Goal: Check status: Check status

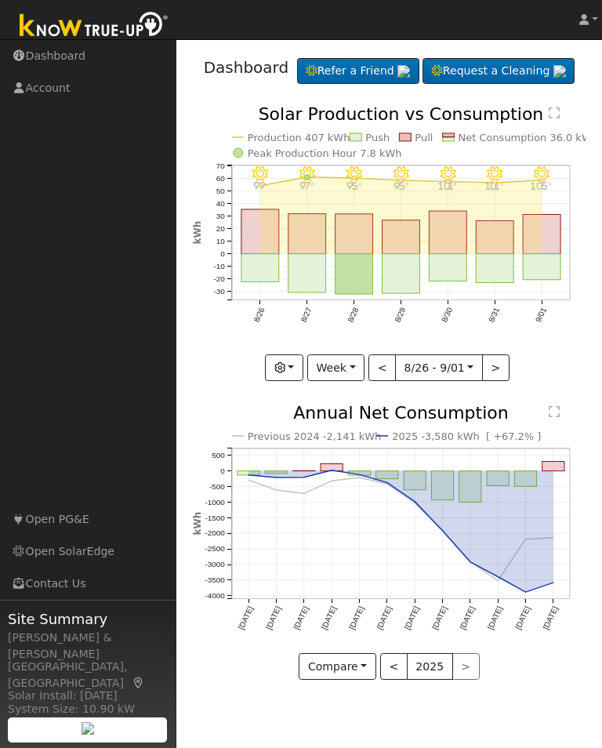
click at [297, 381] on button "button" at bounding box center [284, 367] width 38 height 27
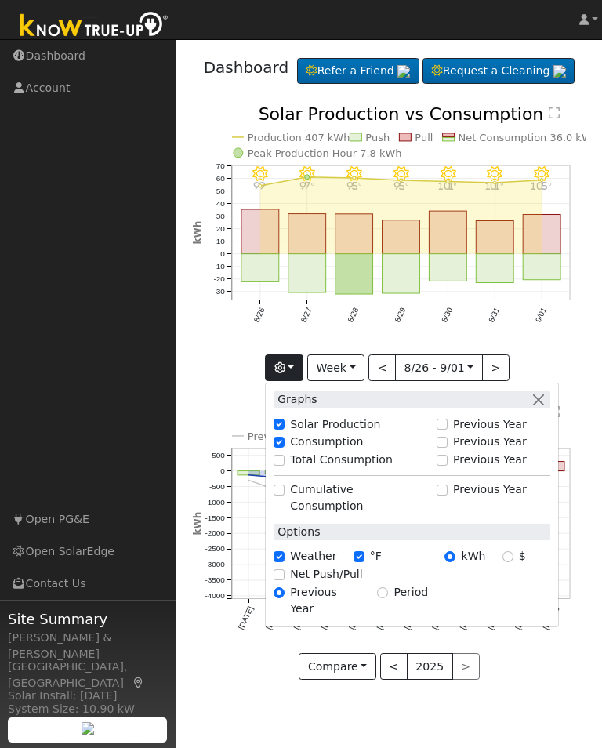
click at [285, 466] on input "Total Consumption" at bounding box center [279, 460] width 11 height 11
checkbox input "true"
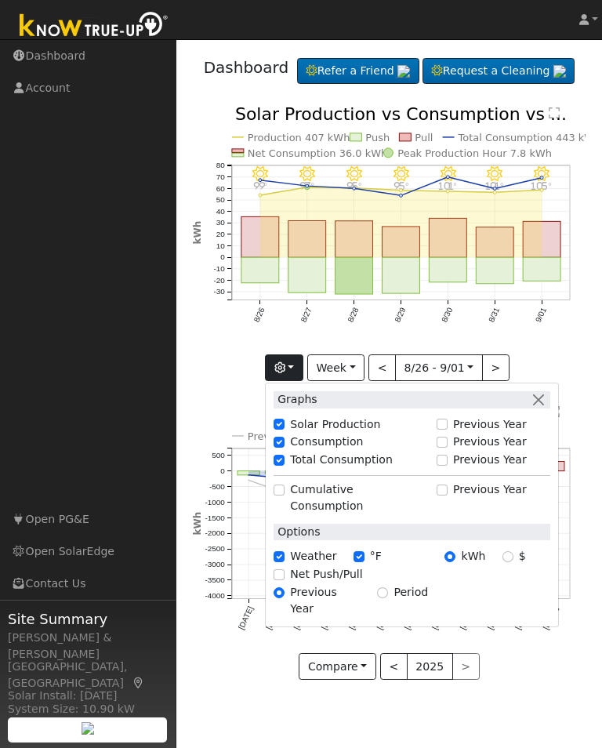
click at [299, 381] on button "button" at bounding box center [284, 367] width 38 height 27
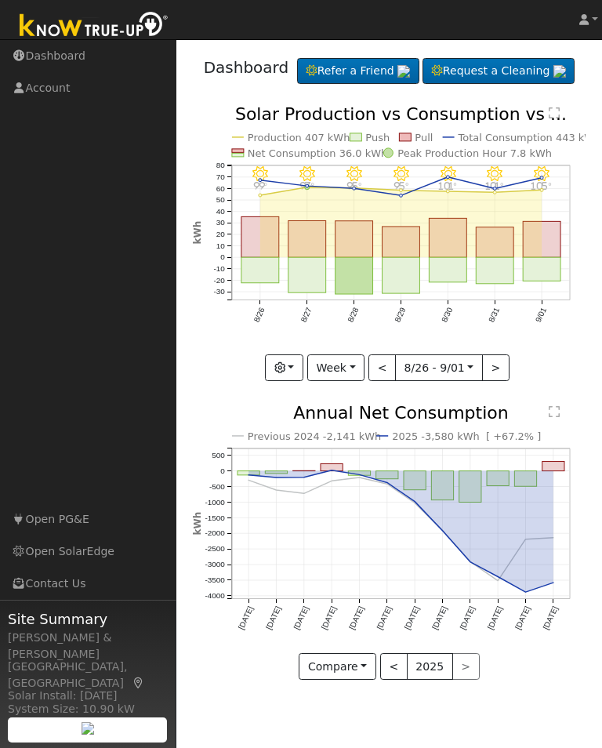
click at [356, 381] on button "Week" at bounding box center [335, 367] width 57 height 27
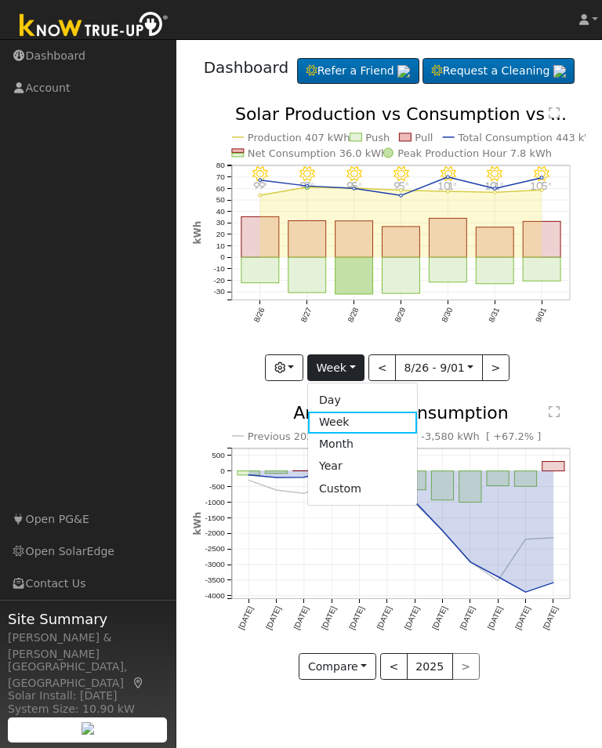
click at [354, 455] on link "Month" at bounding box center [362, 445] width 109 height 22
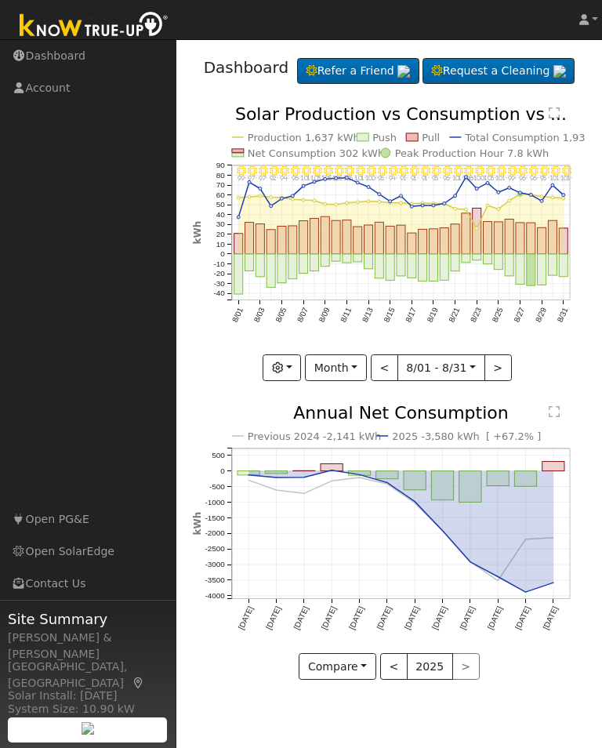
click at [390, 381] on button "<" at bounding box center [384, 367] width 27 height 27
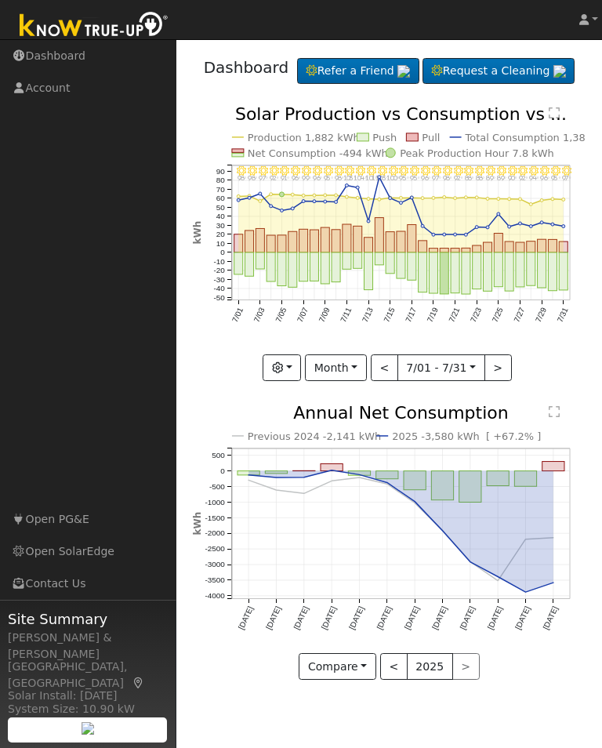
click at [389, 381] on button "<" at bounding box center [384, 367] width 27 height 27
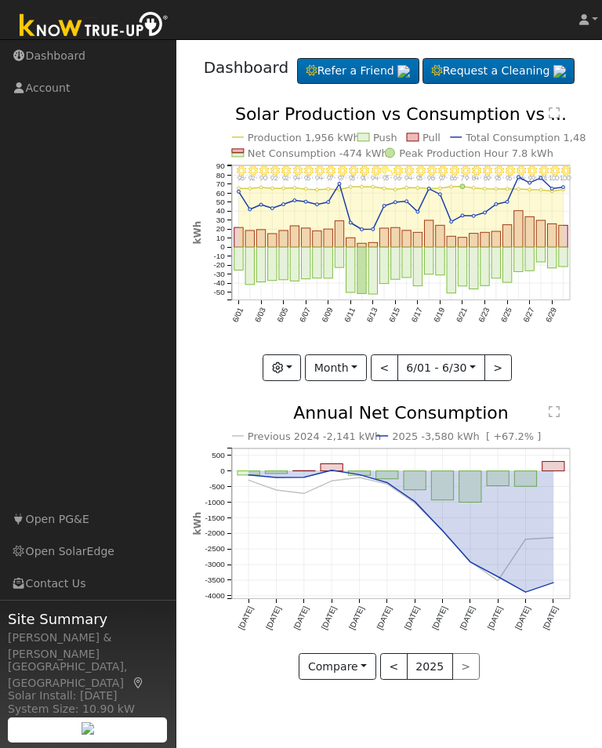
click at [388, 381] on button "<" at bounding box center [384, 367] width 27 height 27
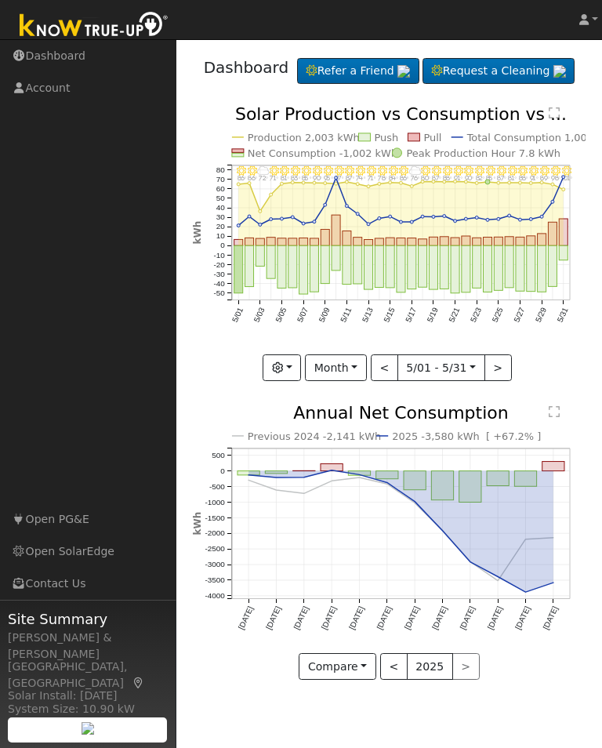
click at [388, 381] on button "<" at bounding box center [384, 367] width 27 height 27
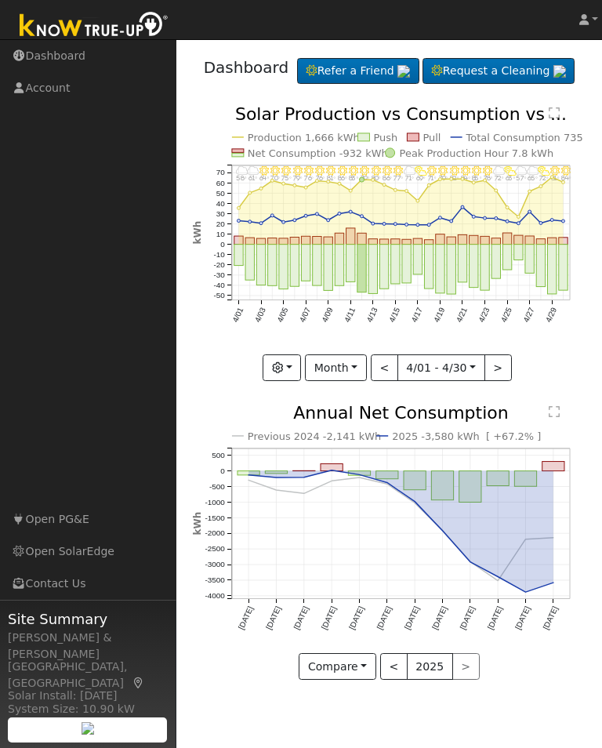
click at [386, 381] on button "<" at bounding box center [384, 367] width 27 height 27
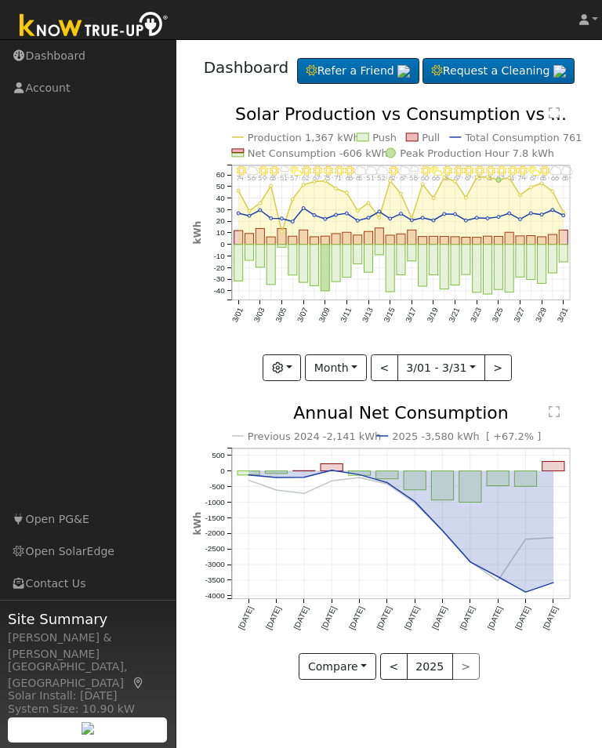
click at [498, 381] on button ">" at bounding box center [497, 367] width 27 height 27
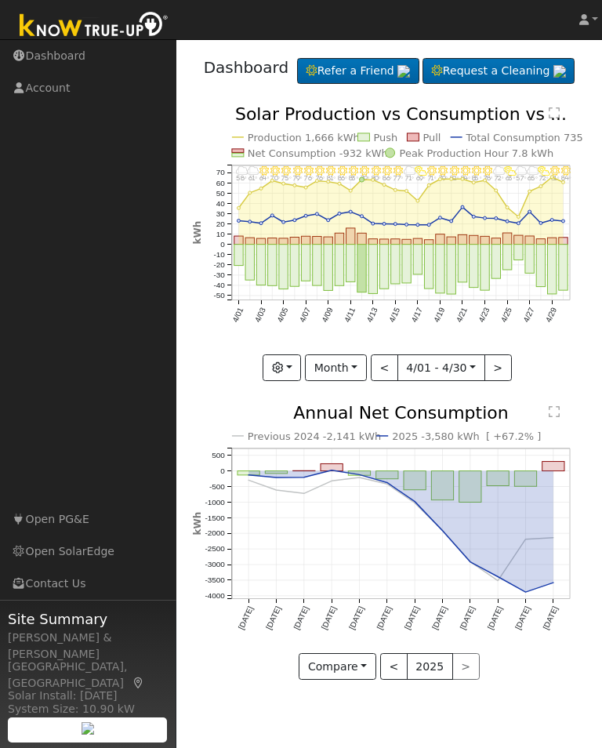
click at [494, 381] on button ">" at bounding box center [497, 367] width 27 height 27
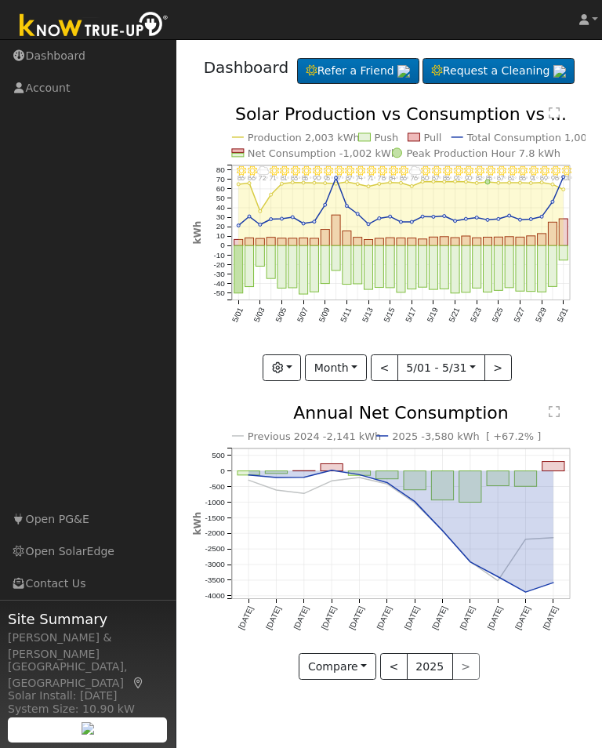
click at [496, 381] on button ">" at bounding box center [497, 367] width 27 height 27
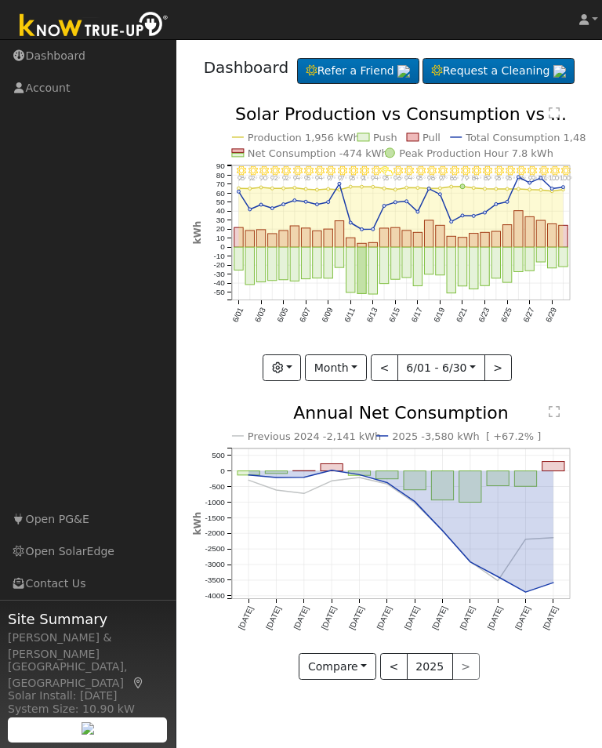
click at [499, 381] on button ">" at bounding box center [497, 367] width 27 height 27
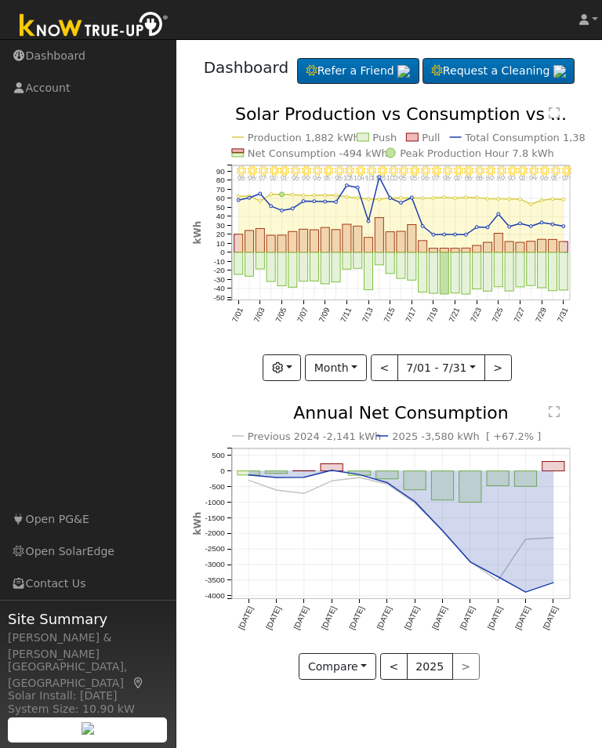
click at [495, 381] on button ">" at bounding box center [497, 367] width 27 height 27
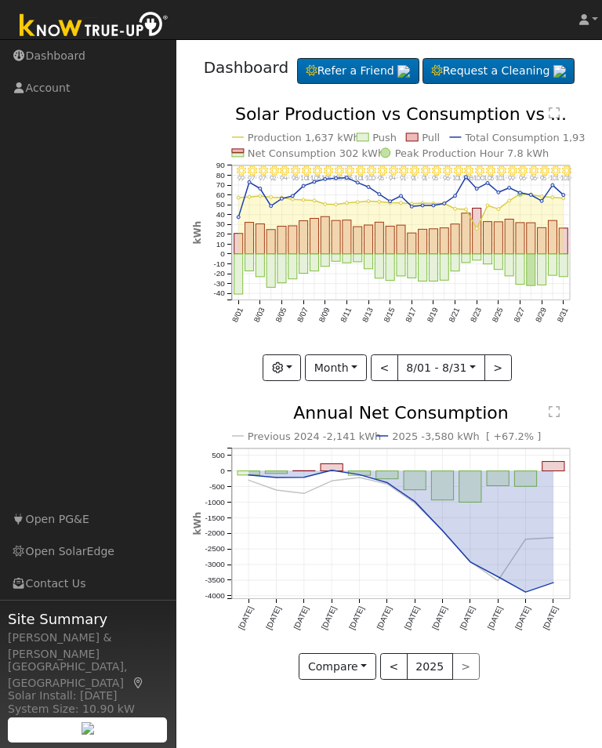
click at [496, 381] on button ">" at bounding box center [497, 367] width 27 height 27
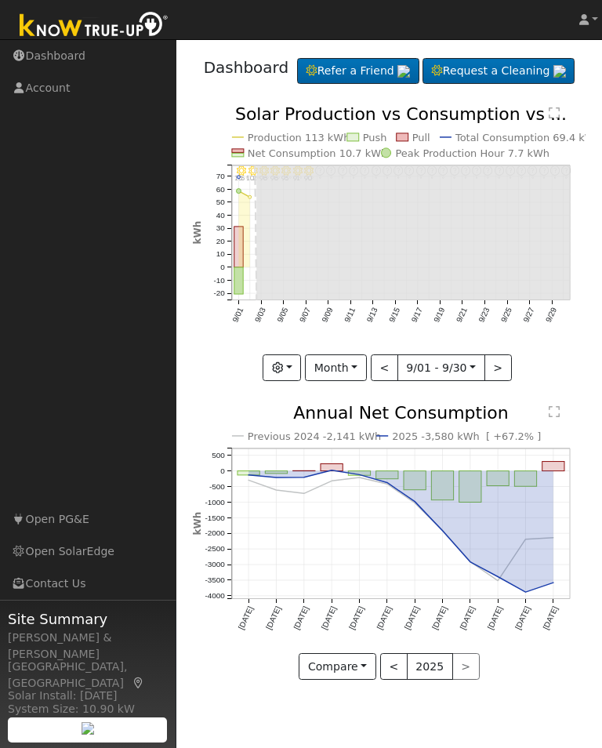
click at [363, 381] on button "Month" at bounding box center [336, 367] width 62 height 27
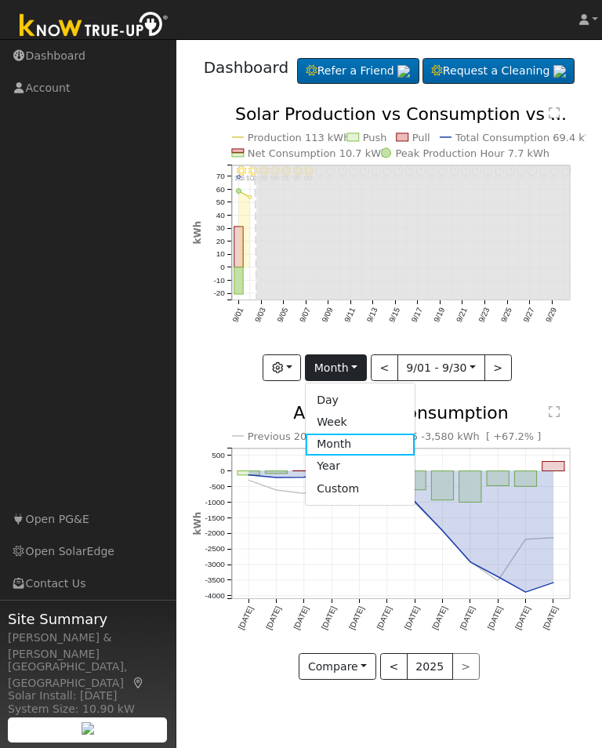
click at [352, 411] on link "Day" at bounding box center [360, 400] width 109 height 22
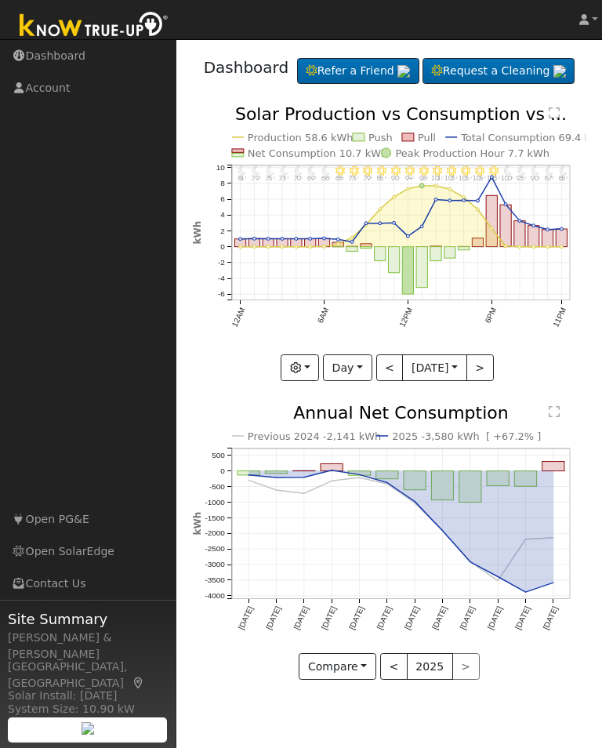
click at [390, 381] on button "<" at bounding box center [389, 367] width 27 height 27
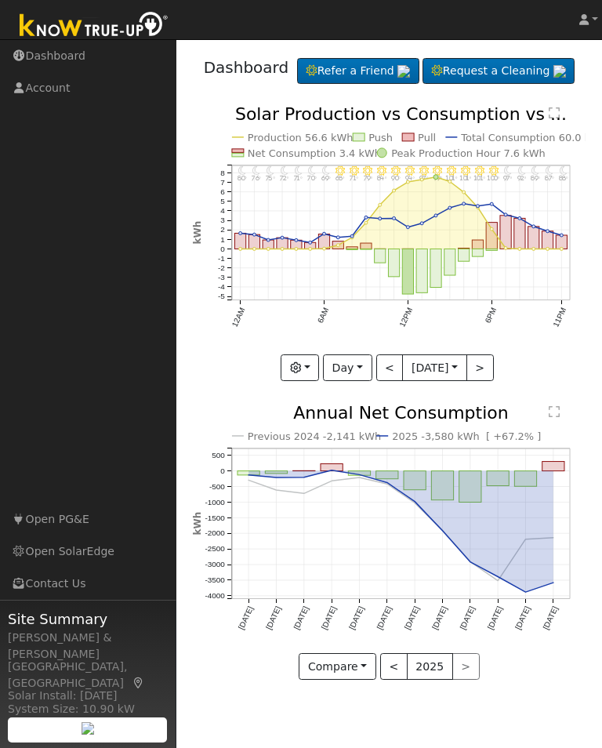
click at [488, 381] on button ">" at bounding box center [479, 367] width 27 height 27
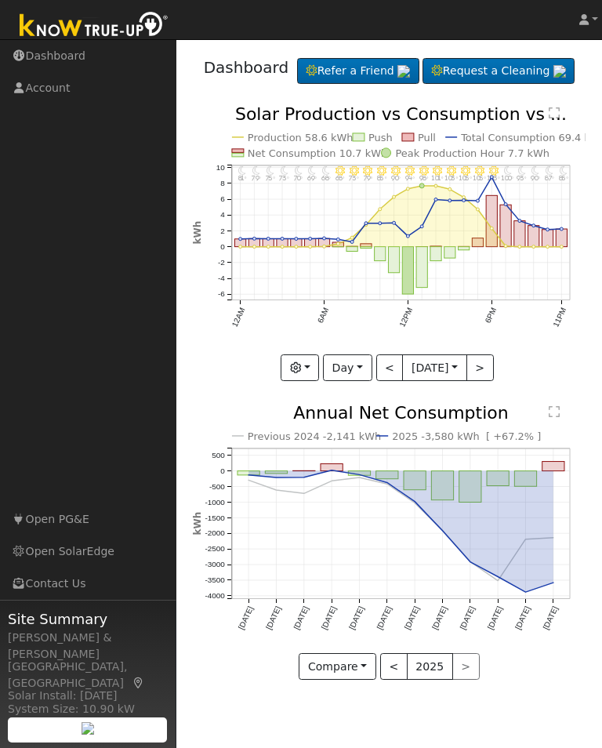
click at [390, 381] on button "<" at bounding box center [389, 367] width 27 height 27
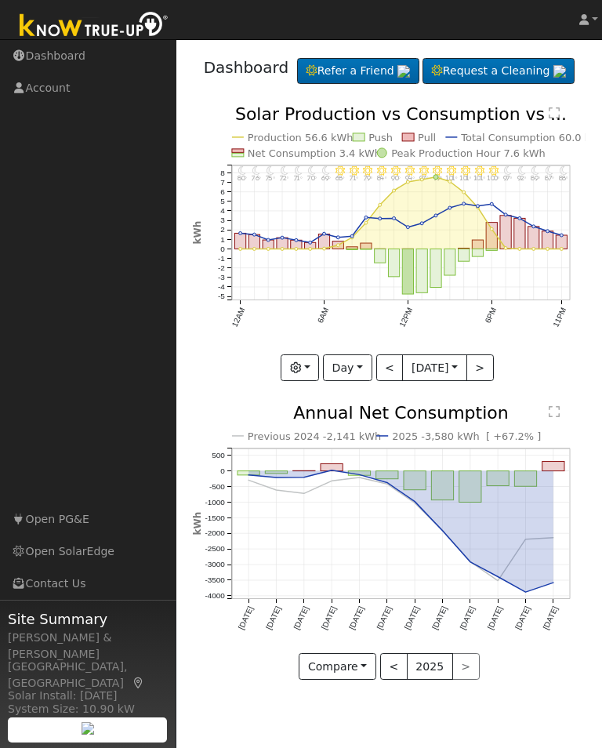
click at [391, 381] on button "<" at bounding box center [389, 367] width 27 height 27
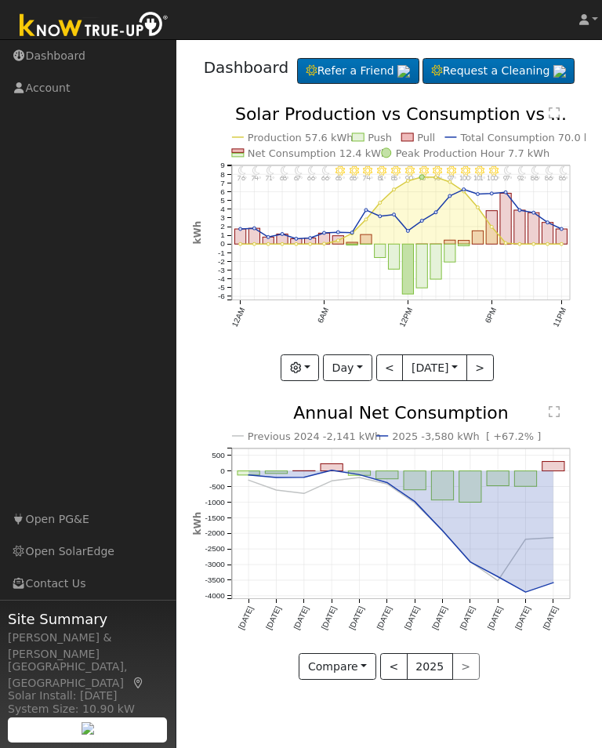
click at [392, 381] on button "<" at bounding box center [389, 367] width 27 height 27
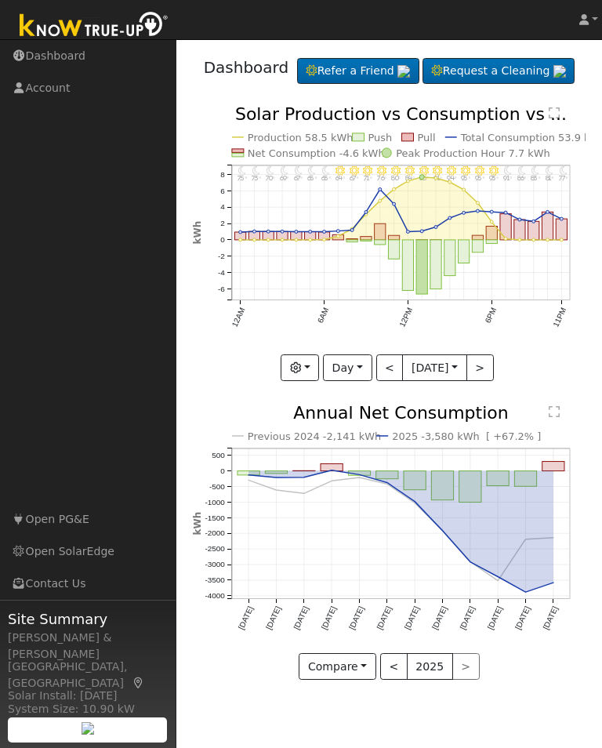
click at [392, 381] on button "<" at bounding box center [389, 367] width 27 height 27
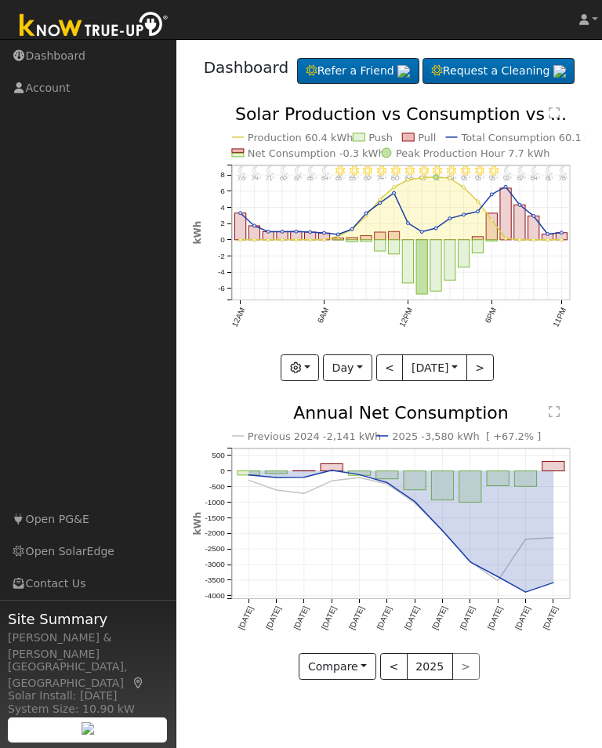
click at [393, 381] on button "<" at bounding box center [389, 367] width 27 height 27
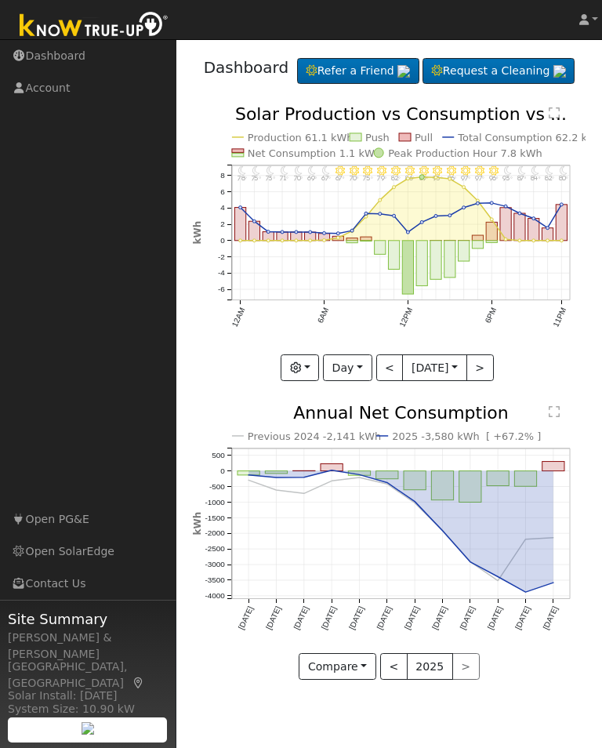
click at [393, 381] on button "<" at bounding box center [389, 367] width 27 height 27
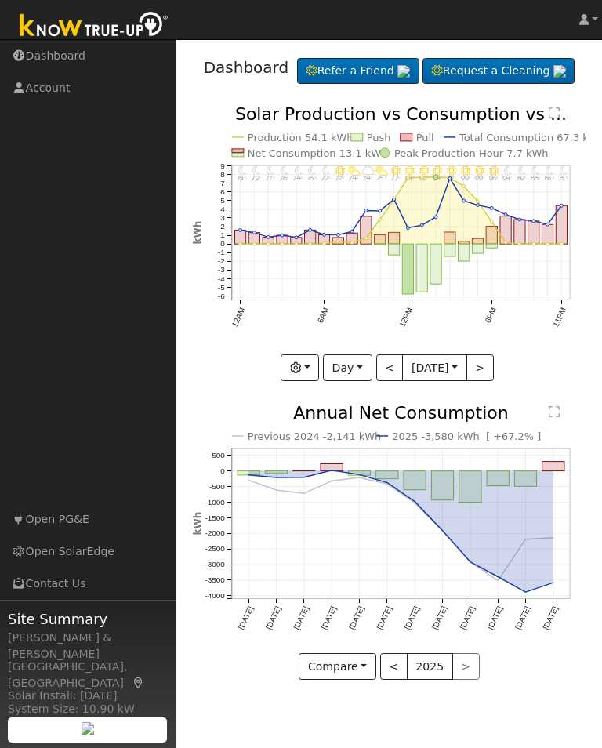
click at [393, 381] on button "<" at bounding box center [389, 367] width 27 height 27
type input "[DATE]"
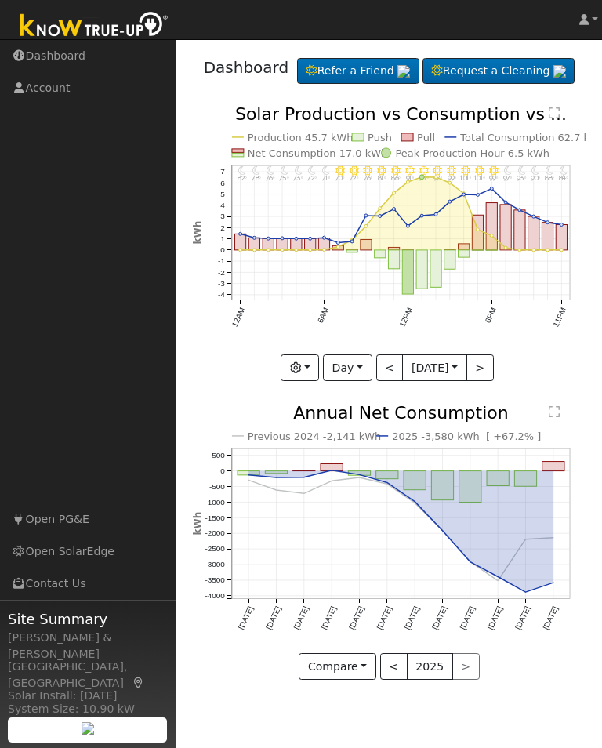
click at [361, 381] on button "Day" at bounding box center [347, 367] width 49 height 27
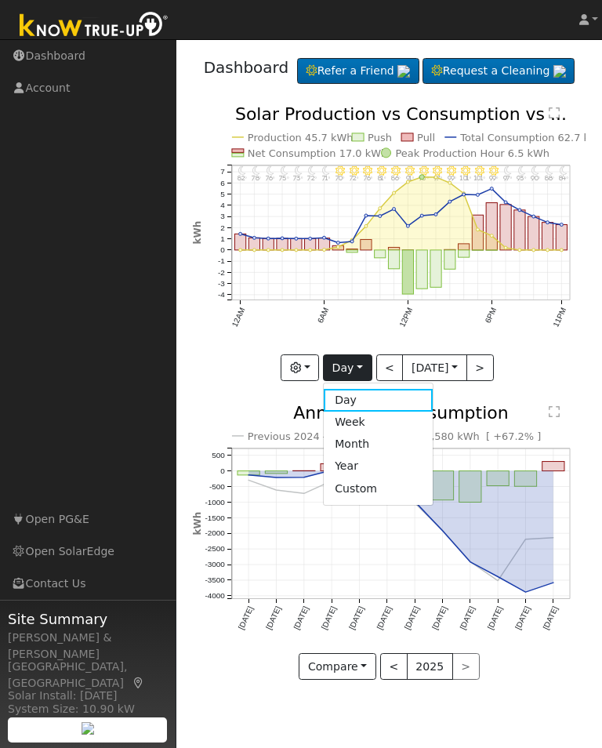
click at [368, 434] on link "Week" at bounding box center [378, 423] width 109 height 22
